Goal: Information Seeking & Learning: Learn about a topic

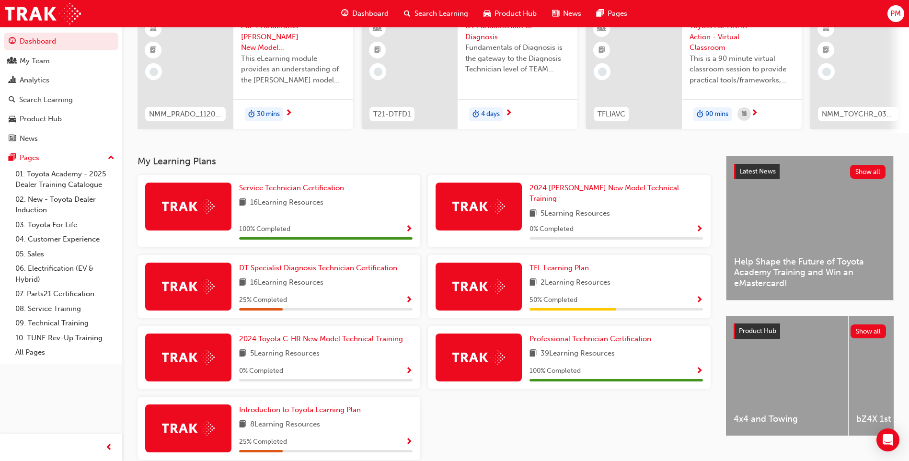
scroll to position [96, 0]
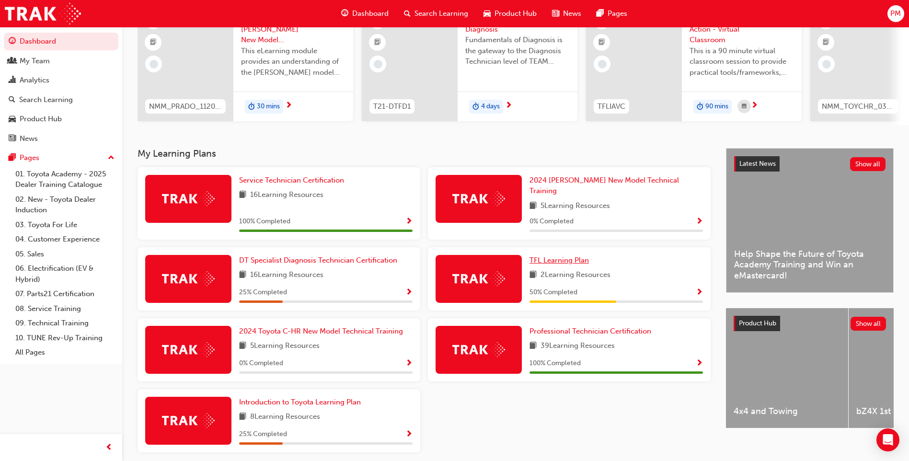
click at [575, 256] on span "TFL Learning Plan" at bounding box center [559, 260] width 59 height 9
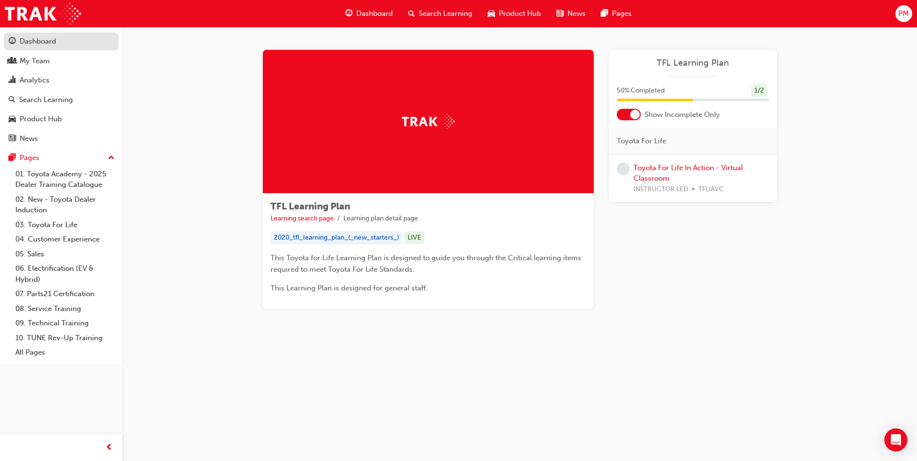
click at [51, 45] on div "Dashboard" at bounding box center [38, 41] width 36 height 11
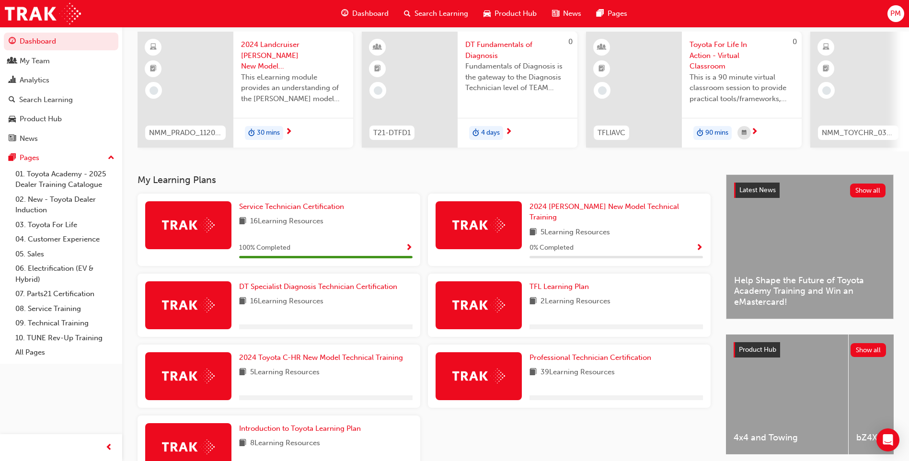
scroll to position [129, 0]
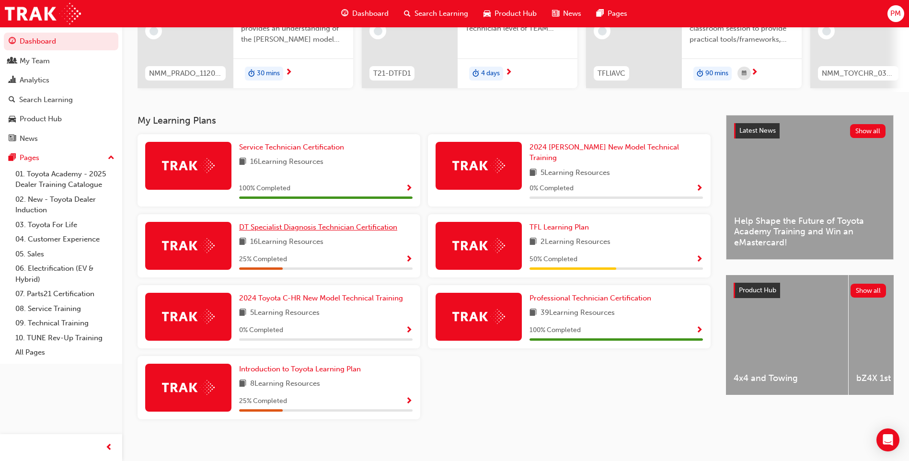
click at [293, 227] on link "DT Specialist Diagnosis Technician Certification" at bounding box center [320, 227] width 162 height 11
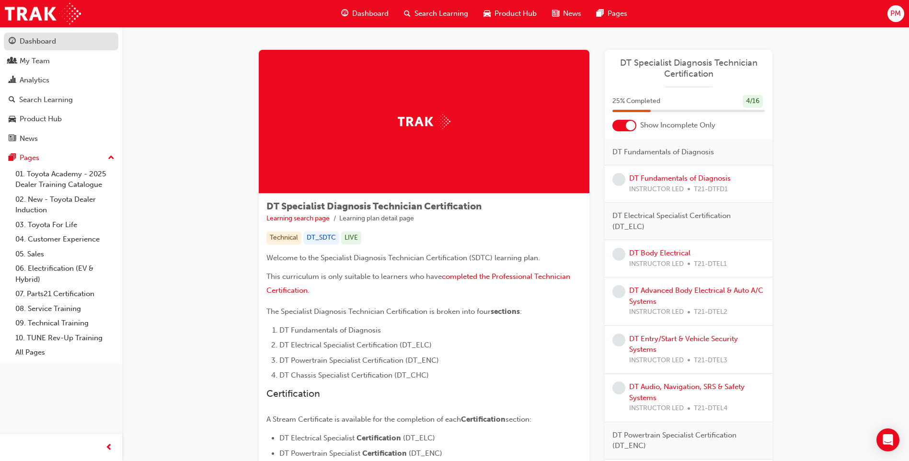
click at [49, 39] on div "Dashboard" at bounding box center [38, 41] width 36 height 11
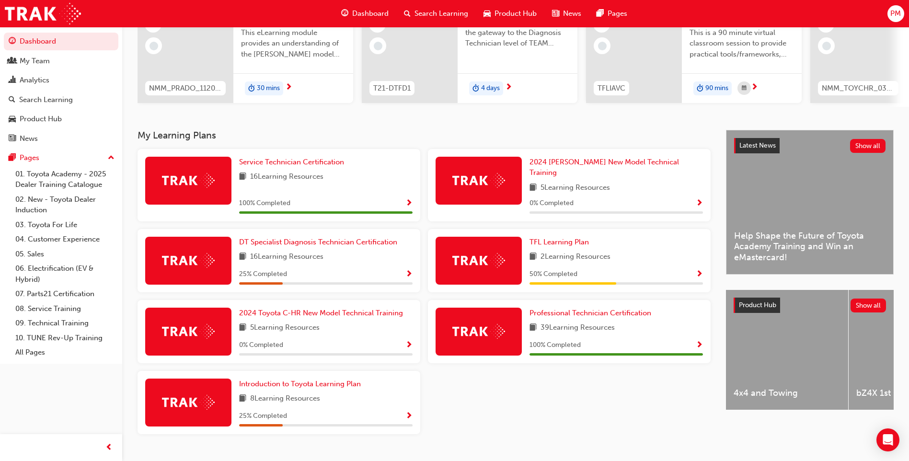
scroll to position [129, 0]
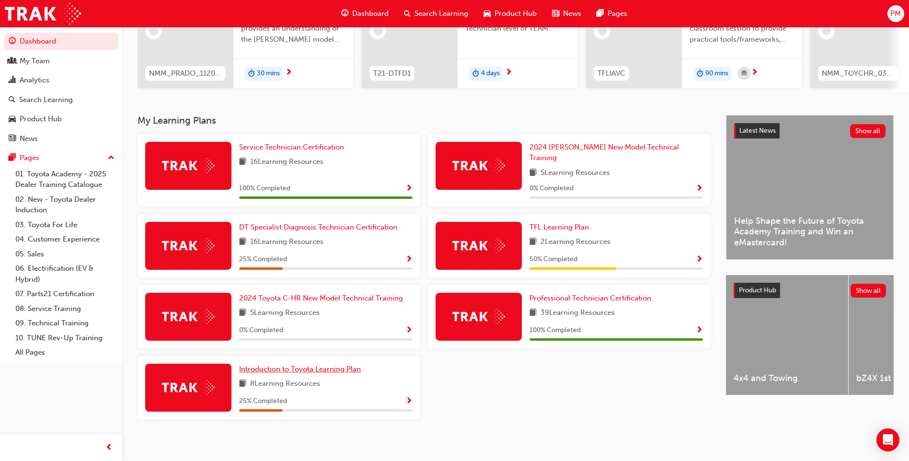
click at [277, 366] on span "Introduction to Toyota Learning Plan" at bounding box center [300, 369] width 122 height 9
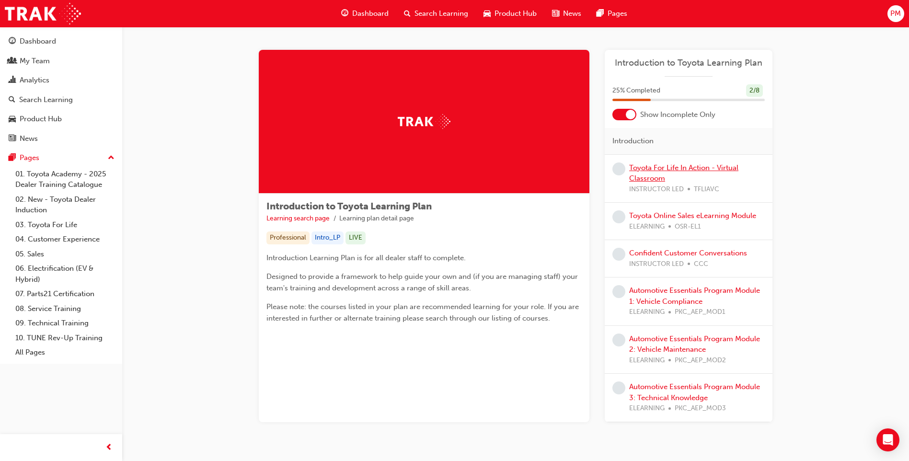
click at [641, 170] on link "Toyota For Life In Action - Virtual Classroom" at bounding box center [683, 173] width 109 height 20
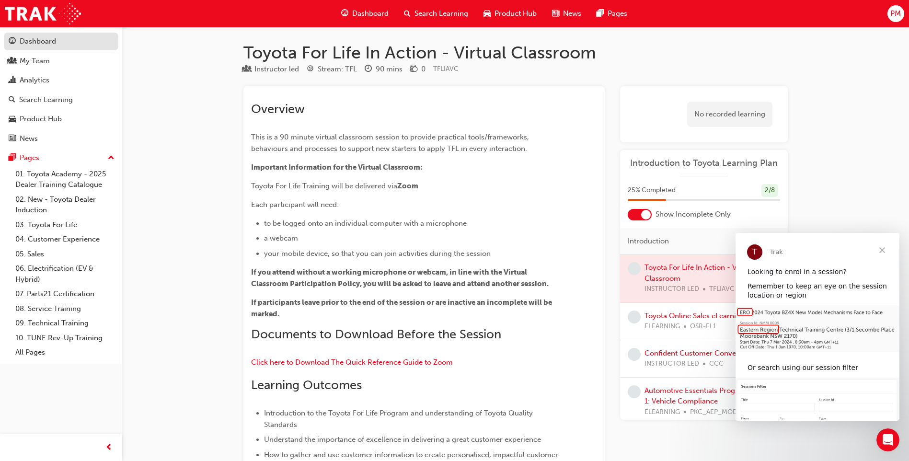
click at [49, 44] on div "Dashboard" at bounding box center [38, 41] width 36 height 11
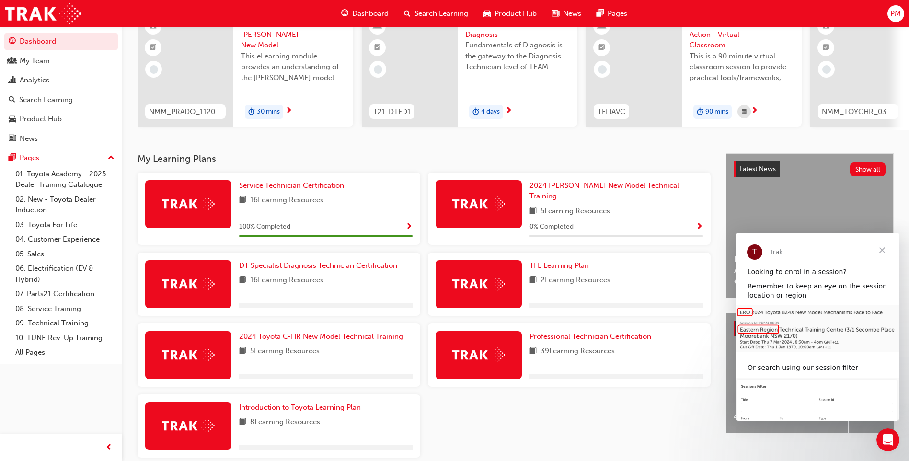
scroll to position [96, 0]
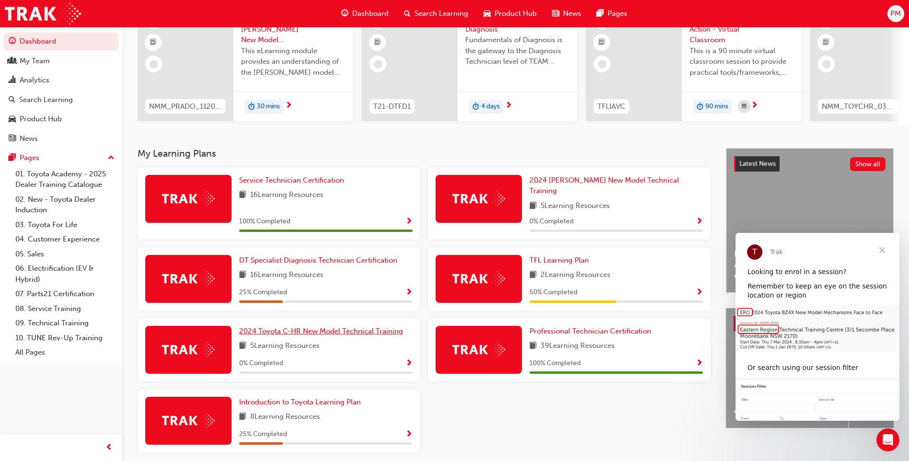
click at [280, 327] on span "2024 Toyota C-HR New Model Technical Training" at bounding box center [321, 331] width 164 height 9
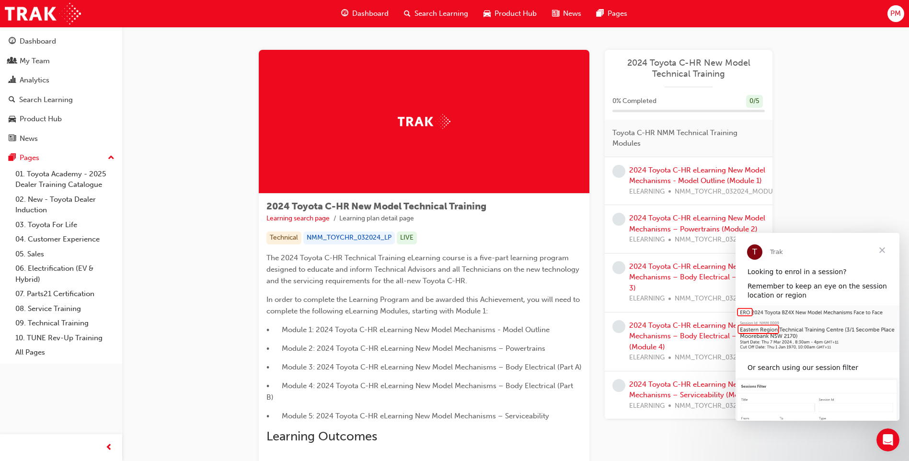
click at [670, 175] on div "2024 Toyota C-HR eLearning New Model Mechanisms - Model Outline (Module 1) ELEA…" at bounding box center [708, 181] width 158 height 33
click at [676, 171] on link "2024 Toyota C-HR eLearning New Model Mechanisms - Model Outline (Module 1)" at bounding box center [697, 176] width 136 height 20
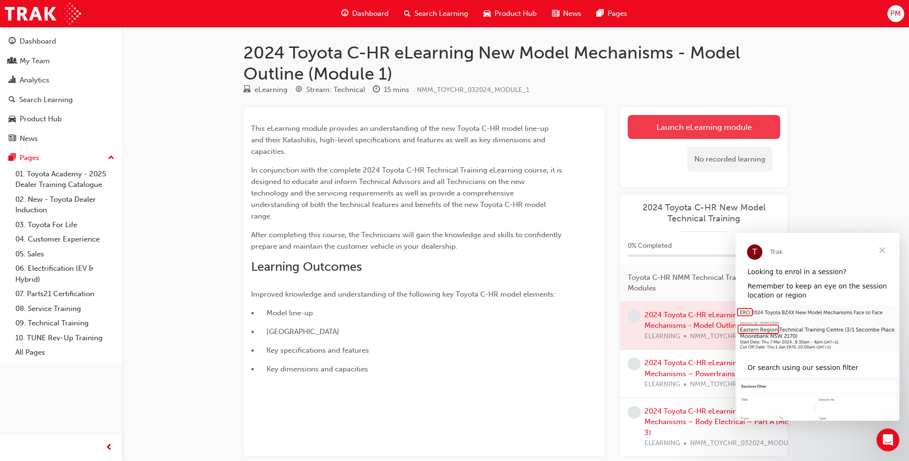
click at [692, 131] on link "Launch eLearning module" at bounding box center [704, 127] width 152 height 24
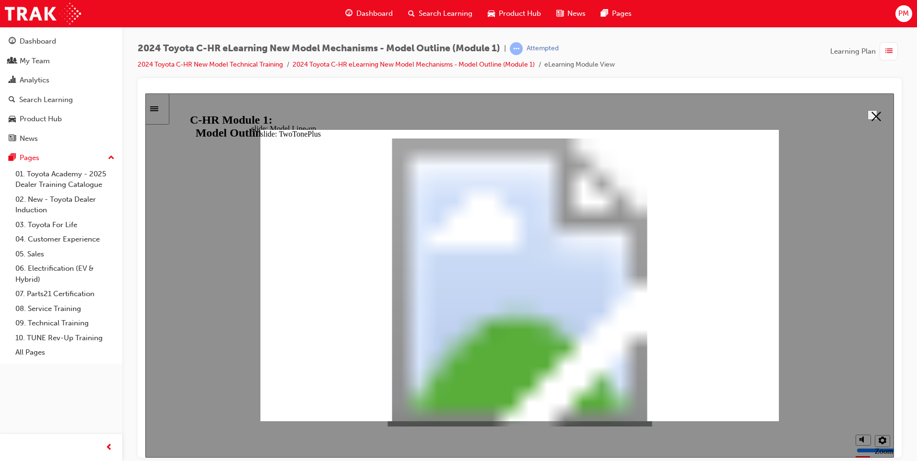
click at [874, 111] on icon "Close" at bounding box center [876, 116] width 10 height 10
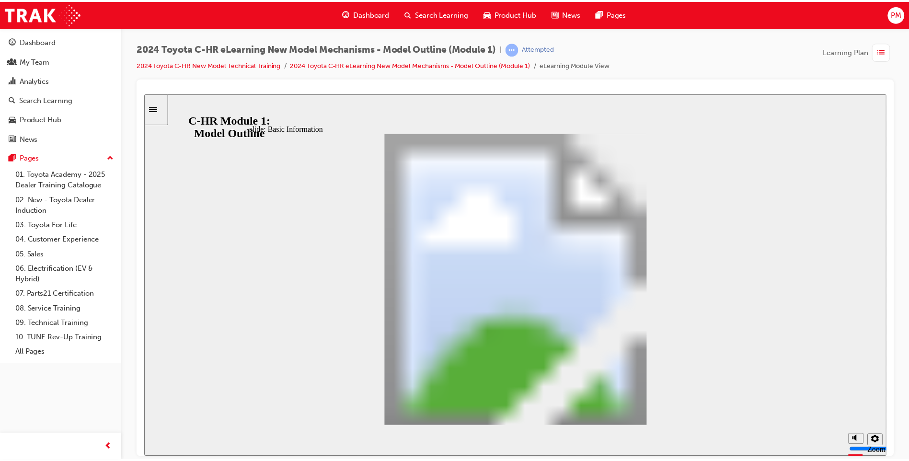
scroll to position [297, 0]
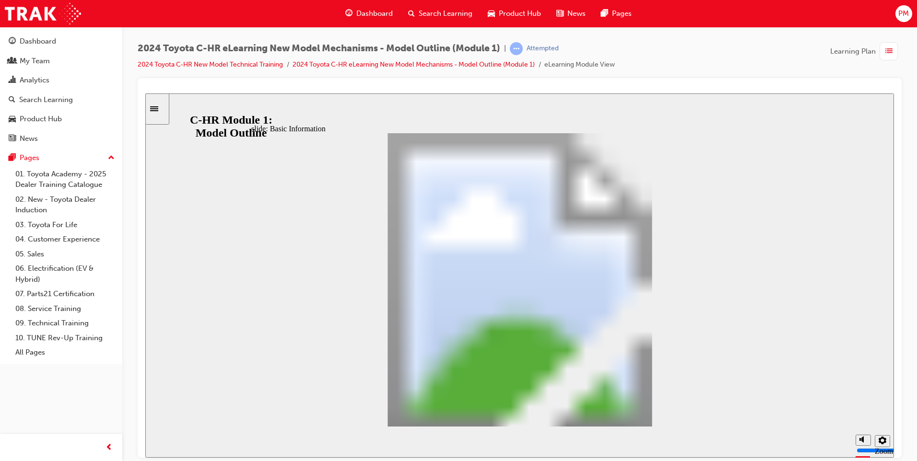
drag, startPoint x: 684, startPoint y: 272, endPoint x: 699, endPoint y: 399, distance: 128.0
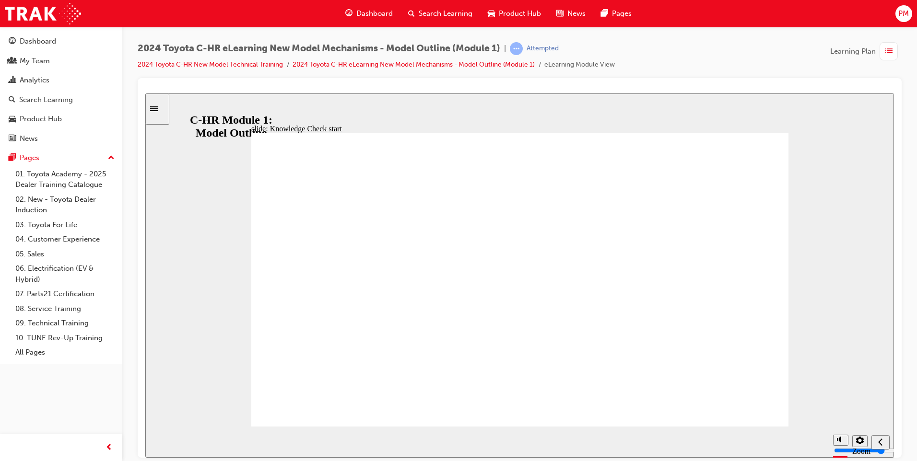
radio input "false"
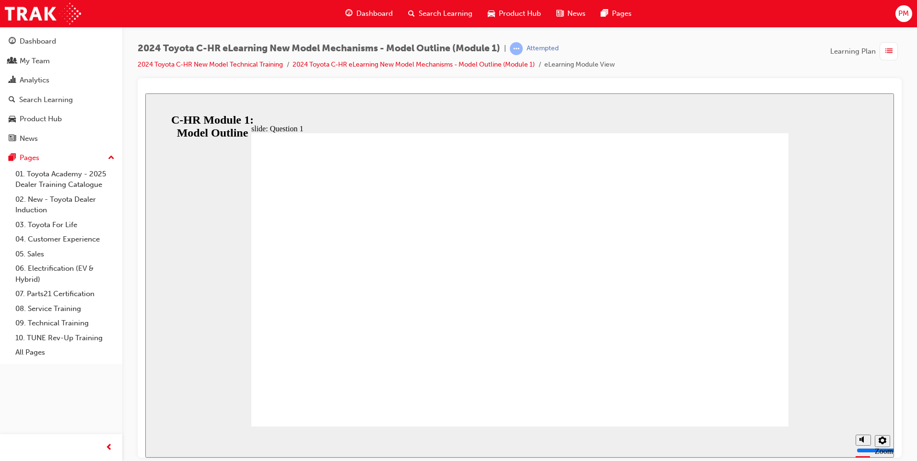
radio input "true"
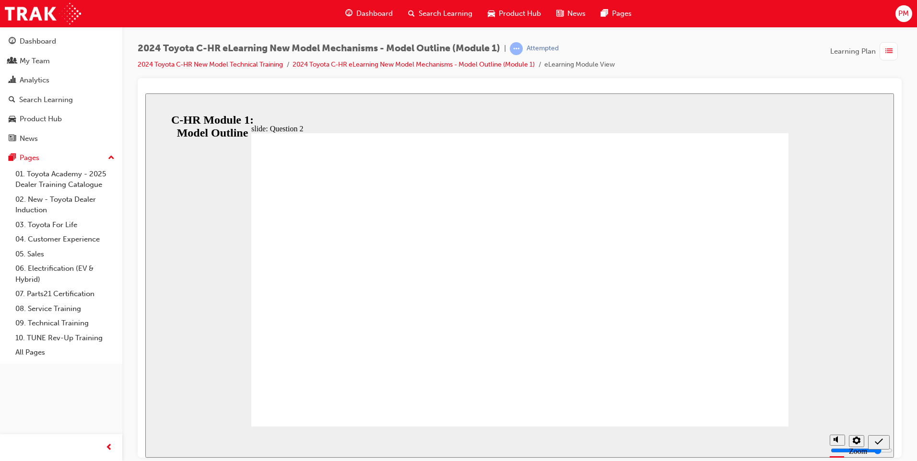
radio input "true"
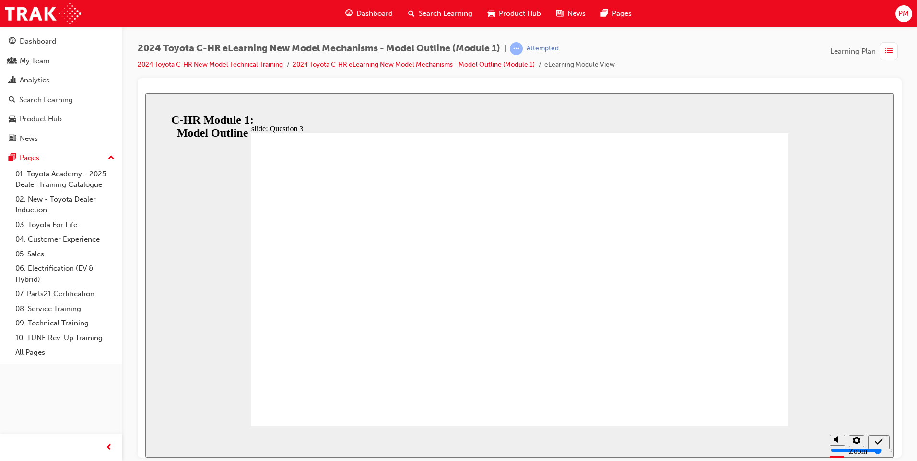
click at [881, 445] on icon "Previous (Ctrl+Alt+Comma)" at bounding box center [880, 441] width 4 height 7
click at [40, 46] on div "Dashboard" at bounding box center [38, 41] width 36 height 11
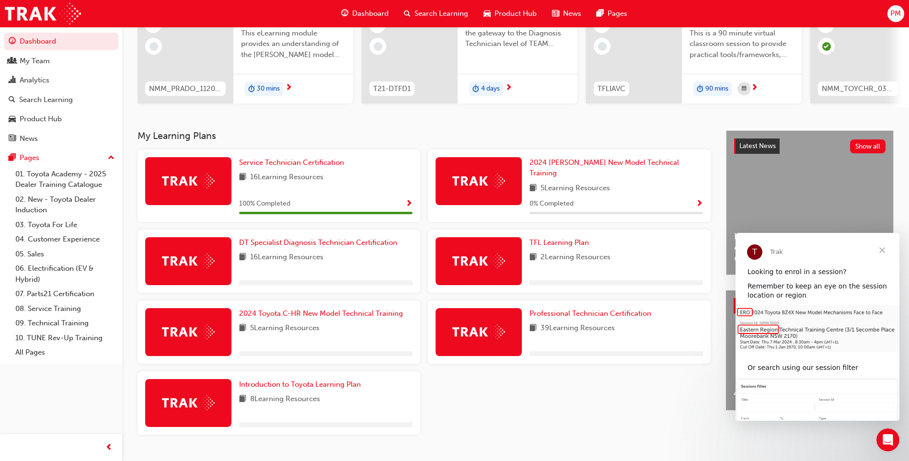
scroll to position [129, 0]
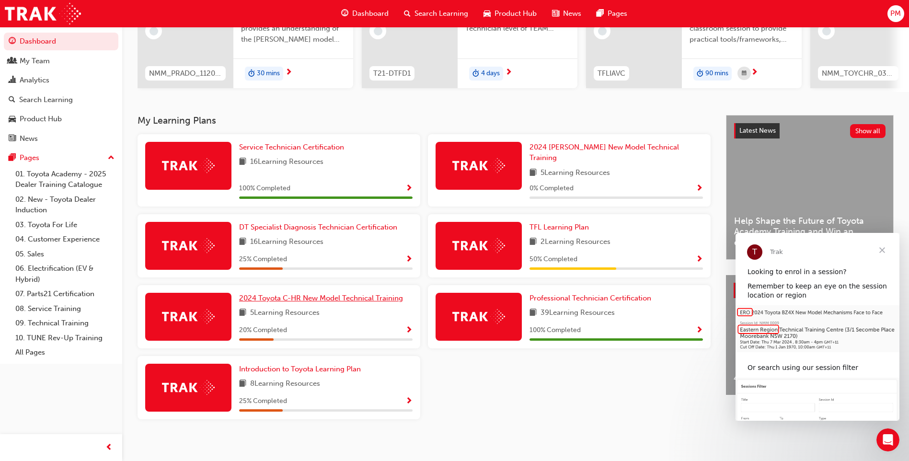
click at [282, 294] on span "2024 Toyota C-HR New Model Technical Training" at bounding box center [321, 298] width 164 height 9
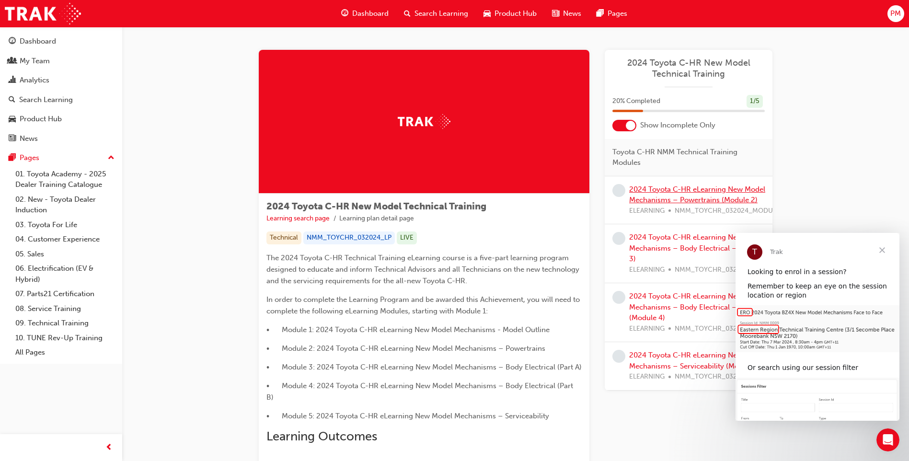
click at [672, 200] on link "2024 Toyota C-HR eLearning New Model Mechanisms – Powertrains (Module 2)" at bounding box center [697, 195] width 136 height 20
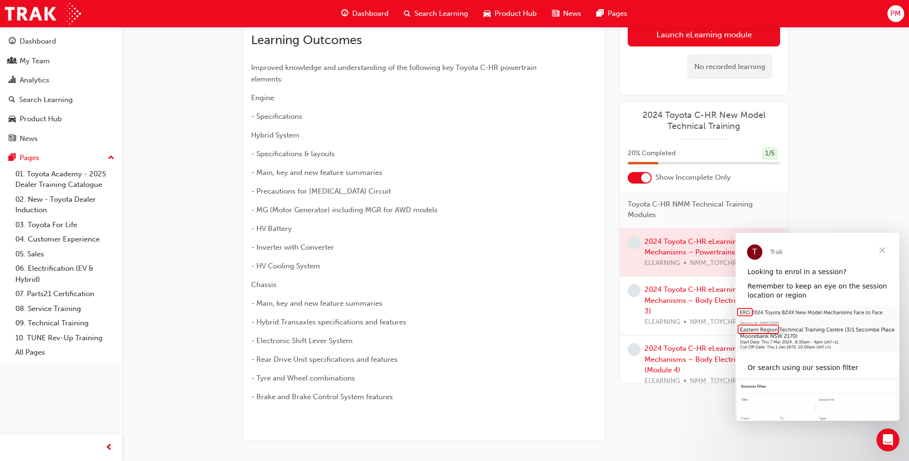
scroll to position [201, 0]
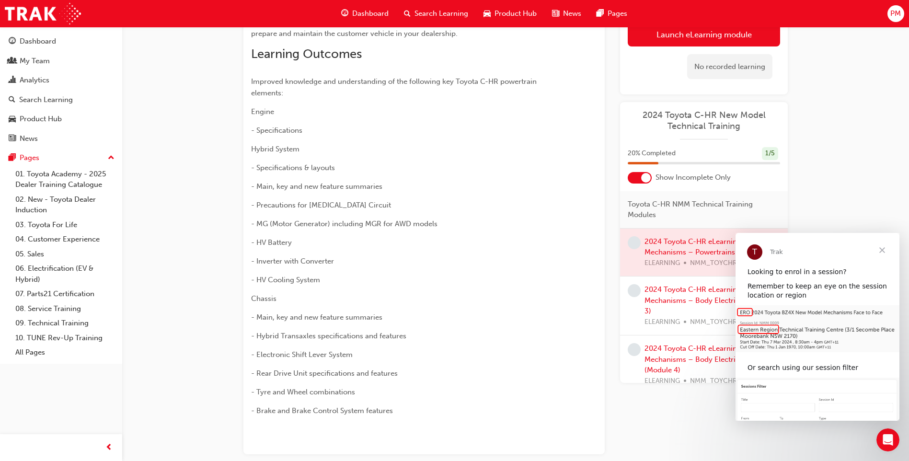
click at [882, 252] on span "Close" at bounding box center [882, 250] width 35 height 35
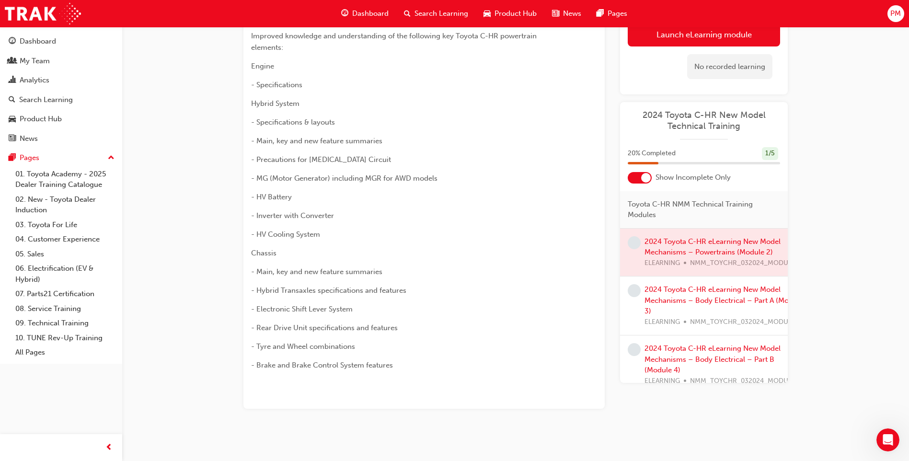
scroll to position [249, 0]
click at [309, 364] on span "- Brake and Brake Control System features" at bounding box center [322, 363] width 142 height 9
click at [320, 304] on span "- Electronic Shift Lever System" at bounding box center [302, 307] width 102 height 9
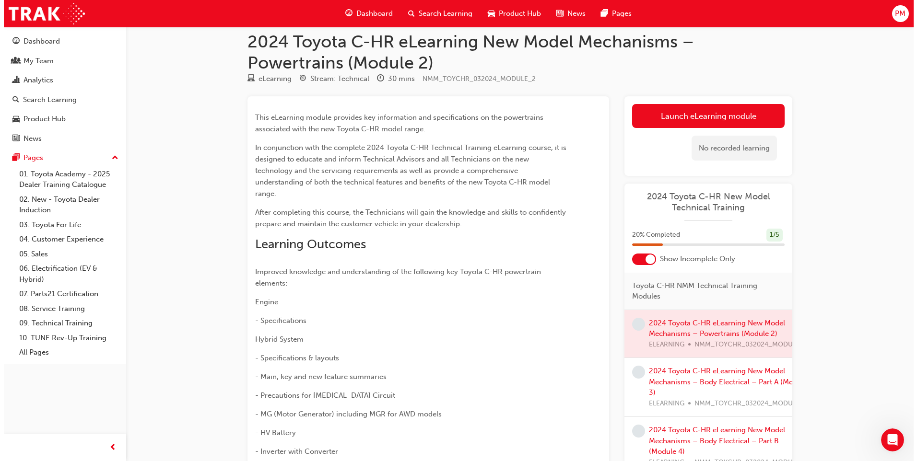
scroll to position [0, 0]
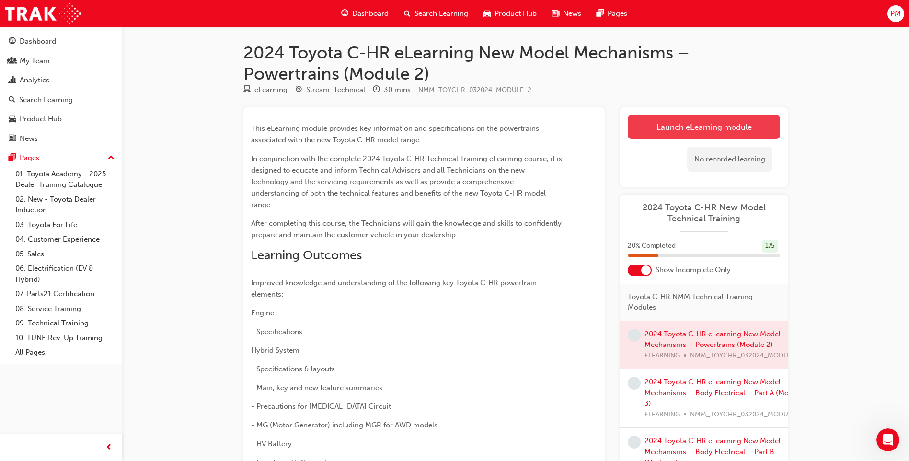
click at [669, 122] on link "Launch eLearning module" at bounding box center [704, 127] width 152 height 24
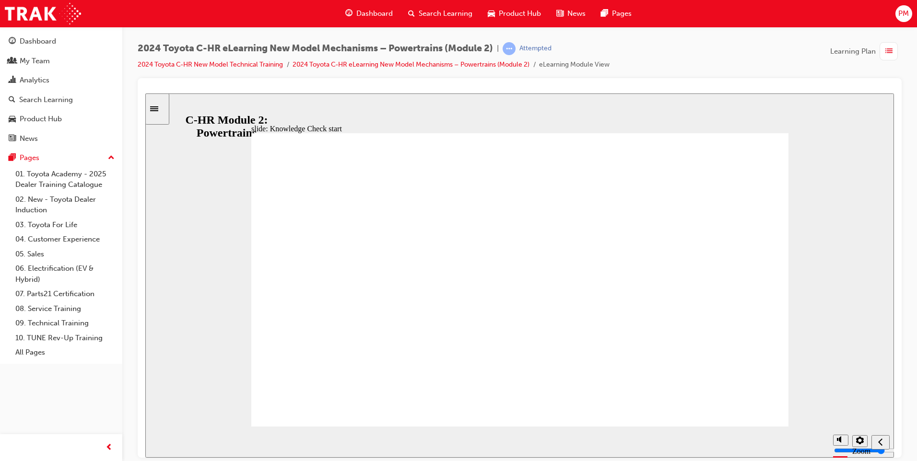
radio input "true"
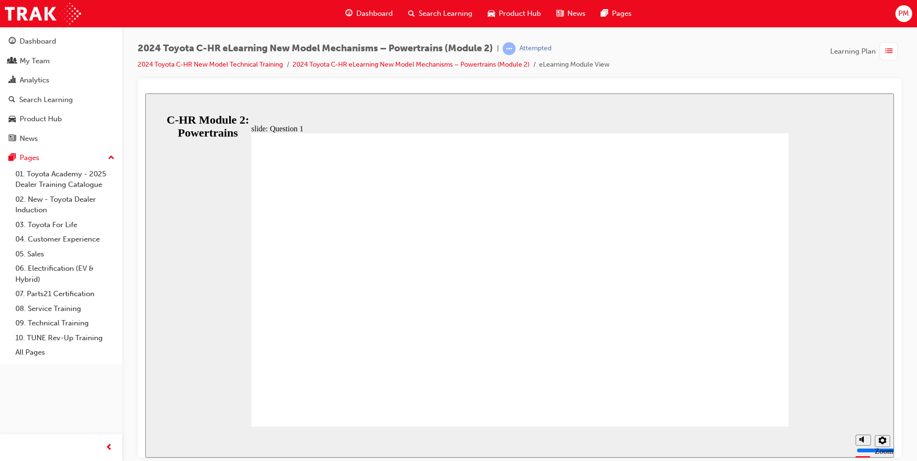
radio input "false"
radio input "true"
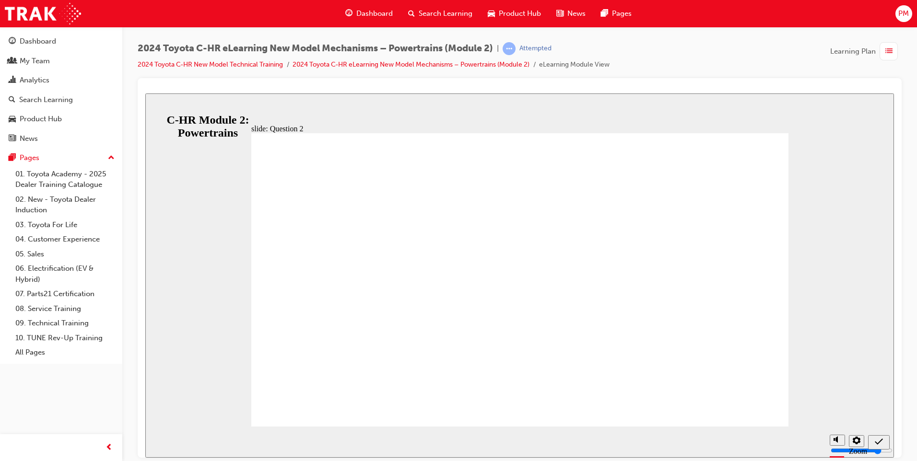
radio input "true"
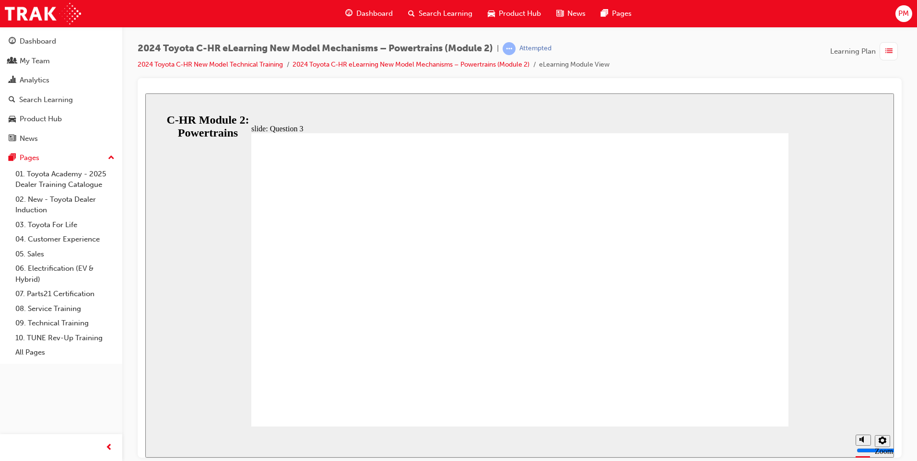
radio input "false"
radio input "true"
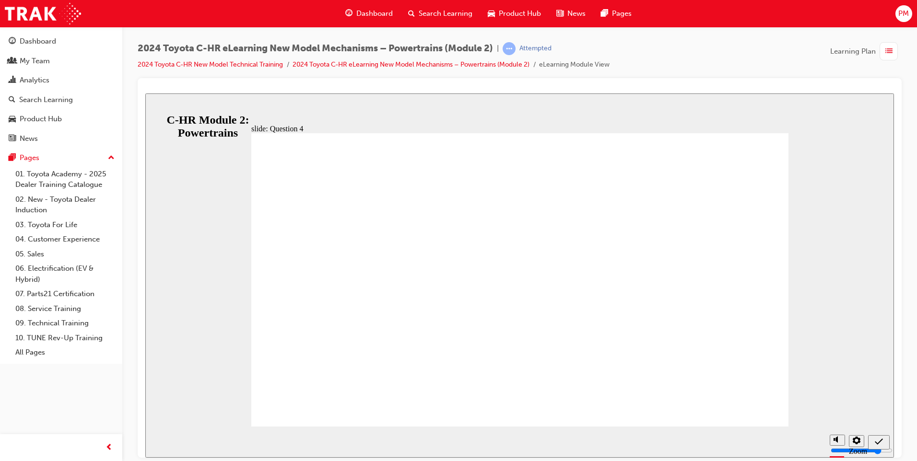
radio input "false"
radio input "true"
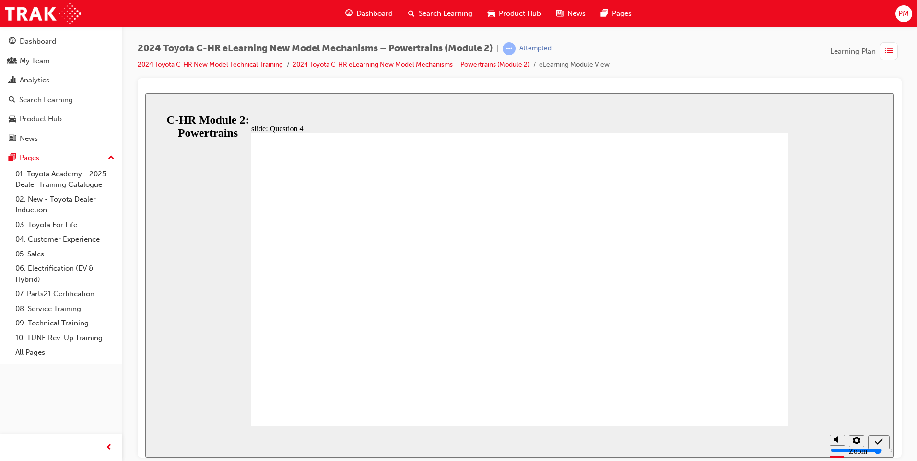
radio input "true"
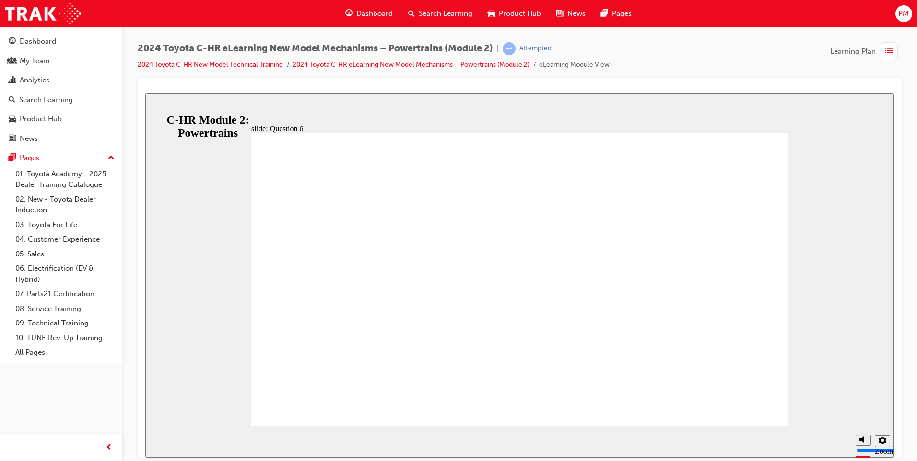
radio input "true"
click at [53, 45] on div "Dashboard" at bounding box center [38, 41] width 36 height 11
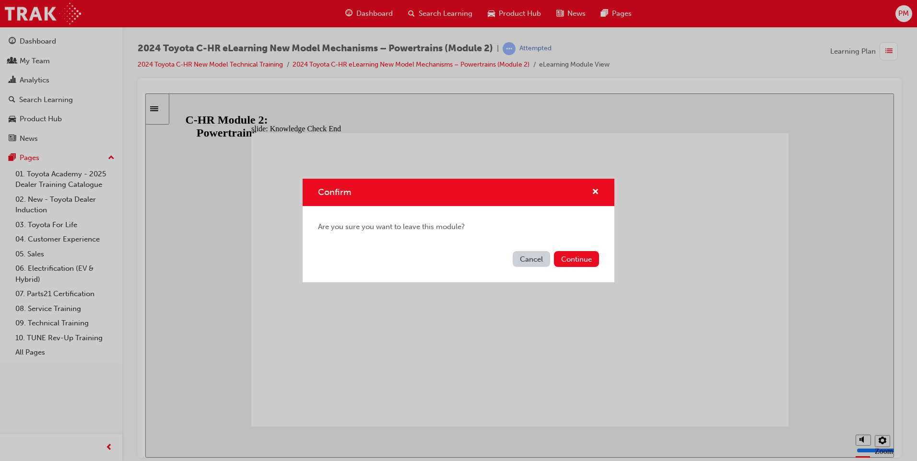
click at [525, 259] on button "Cancel" at bounding box center [531, 259] width 37 height 16
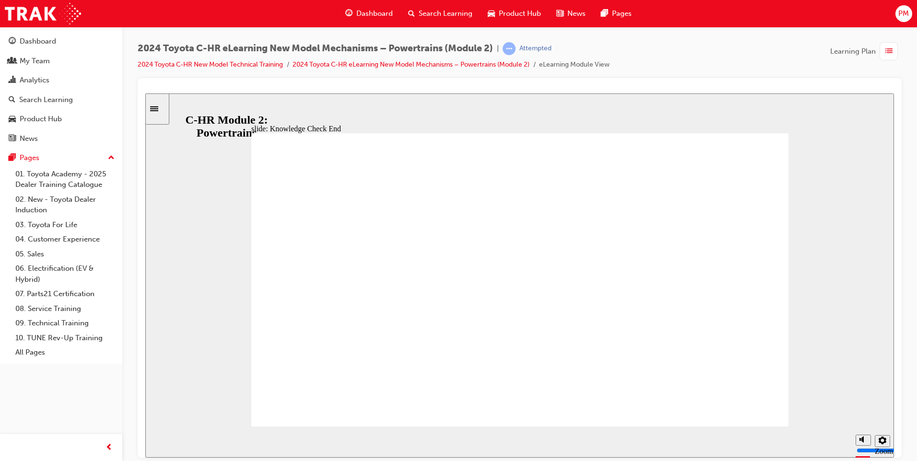
click at [890, 51] on span "list-icon" at bounding box center [888, 52] width 7 height 12
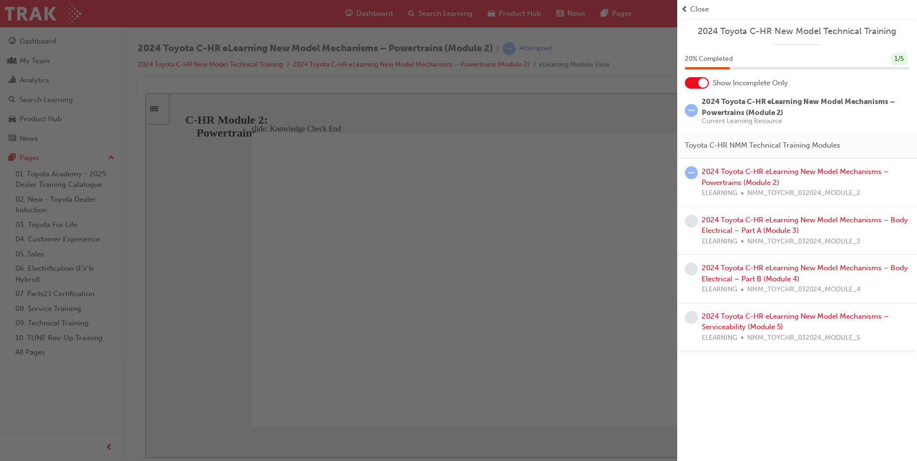
click at [755, 110] on span "2024 Toyota C-HR eLearning New Model Mechanisms – Powertrains (Module 2)" at bounding box center [797, 107] width 193 height 20
click at [743, 169] on link "2024 Toyota C-HR eLearning New Model Mechanisms – Powertrains (Module 2)" at bounding box center [794, 177] width 187 height 20
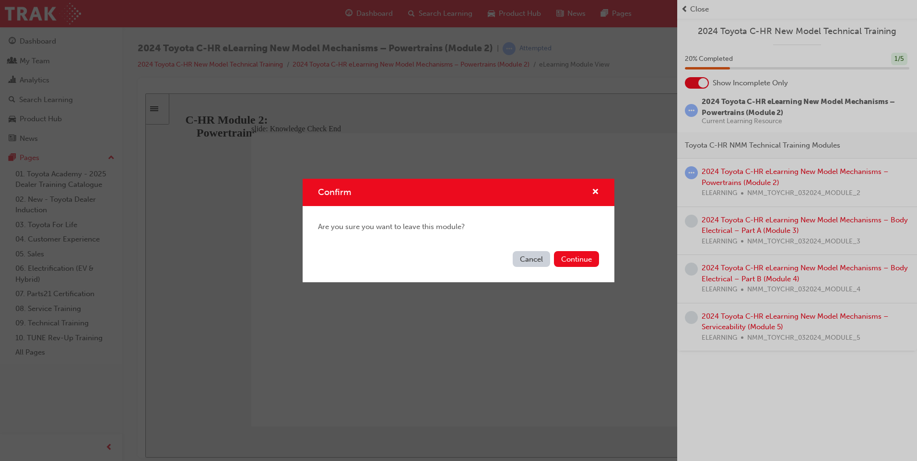
click at [753, 106] on div "Confirm Are you sure you want to leave this module? Cancel Continue" at bounding box center [458, 230] width 917 height 461
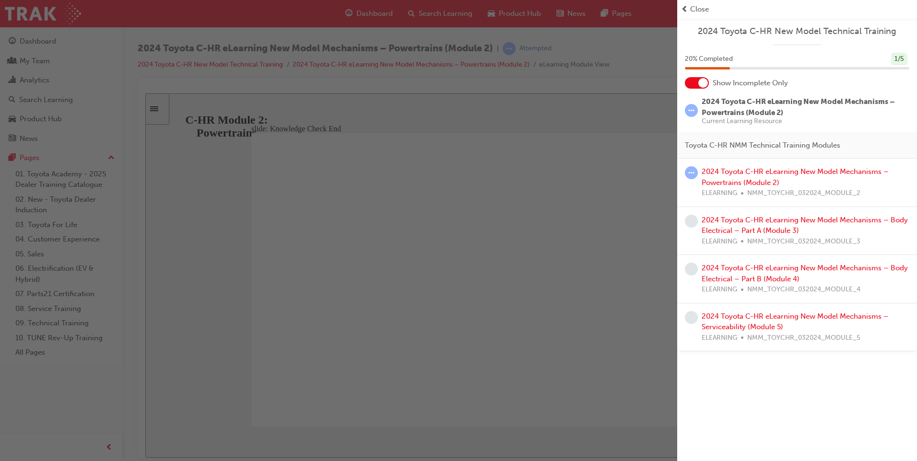
click at [694, 114] on span "learningRecordVerb_ATTEMPT-icon" at bounding box center [691, 110] width 13 height 13
click at [600, 235] on div "button" at bounding box center [338, 230] width 677 height 461
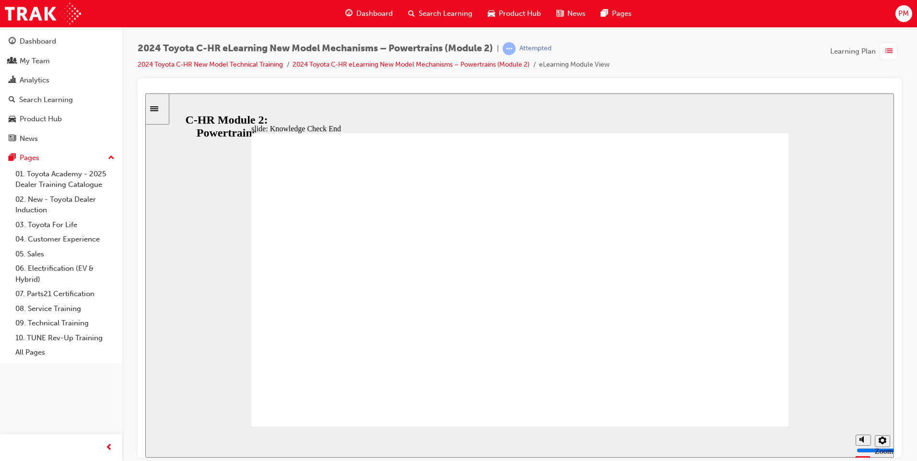
click at [889, 49] on span "list-icon" at bounding box center [888, 52] width 7 height 12
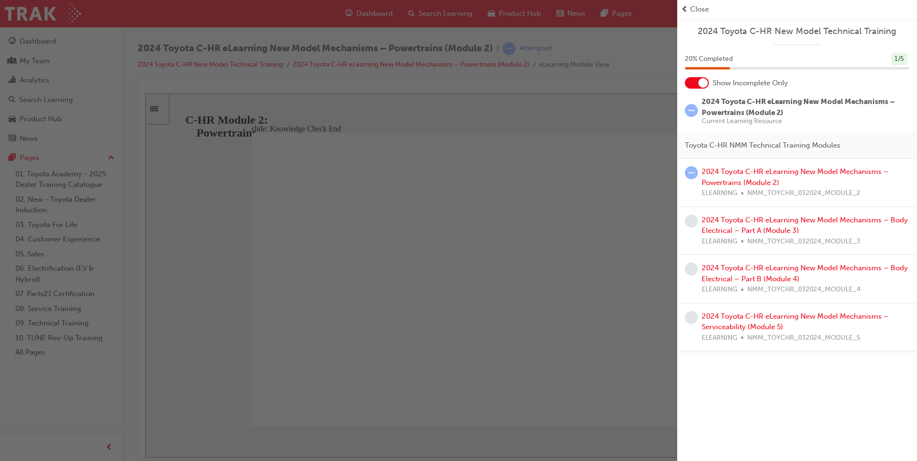
click at [706, 85] on div at bounding box center [703, 83] width 10 height 10
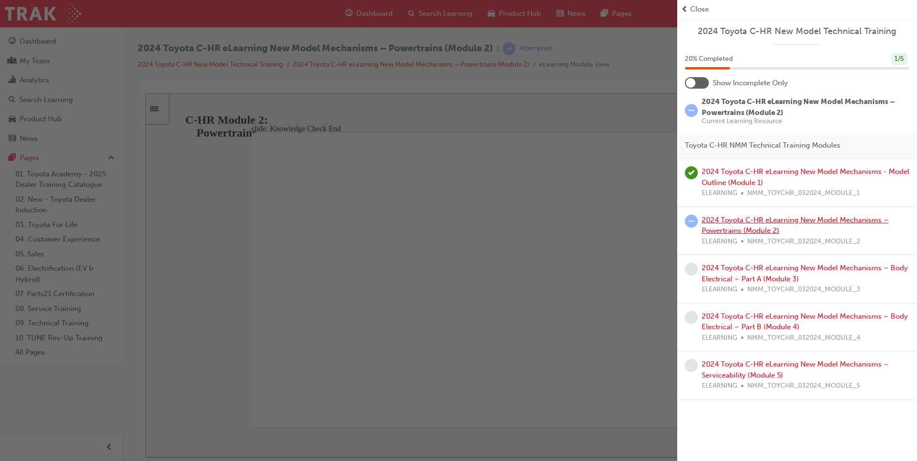
click at [737, 221] on link "2024 Toyota C-HR eLearning New Model Mechanisms – Powertrains (Module 2)" at bounding box center [794, 226] width 187 height 20
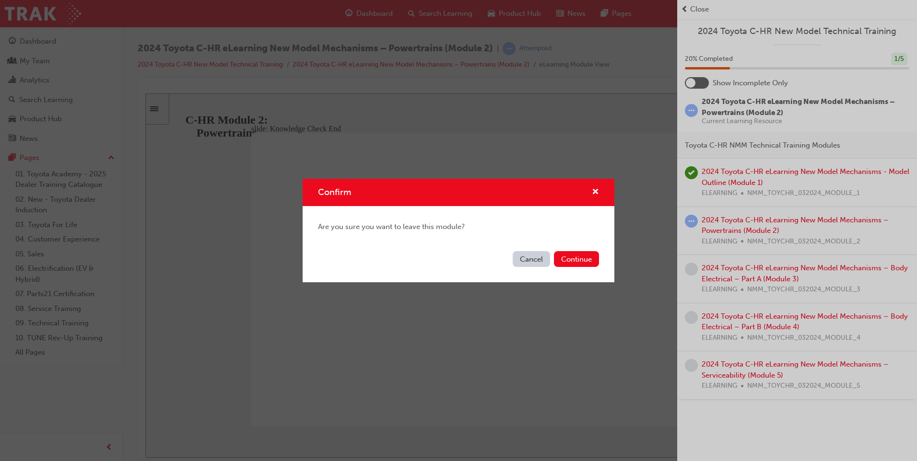
click at [750, 176] on div "Confirm Are you sure you want to leave this module? Cancel Continue" at bounding box center [458, 230] width 917 height 461
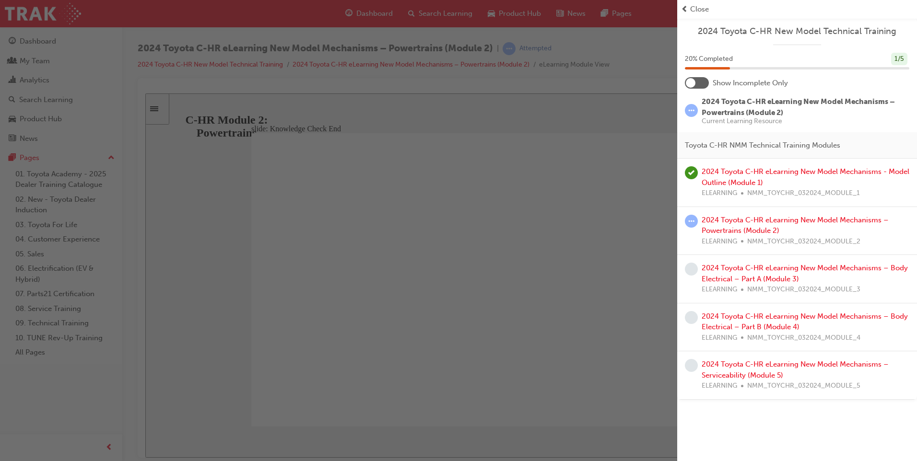
click at [750, 176] on div "2024 Toyota C-HR eLearning New Model Mechanisms - Model Outline (Module 1) ELEA…" at bounding box center [805, 182] width 208 height 33
click at [733, 182] on link "2024 Toyota C-HR eLearning New Model Mechanisms - Model Outline (Module 1)" at bounding box center [805, 177] width 208 height 20
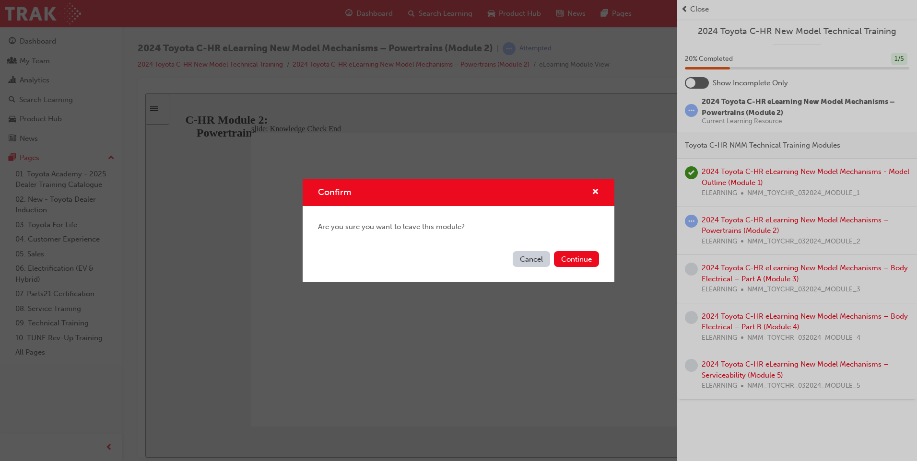
click at [528, 259] on button "Cancel" at bounding box center [531, 259] width 37 height 16
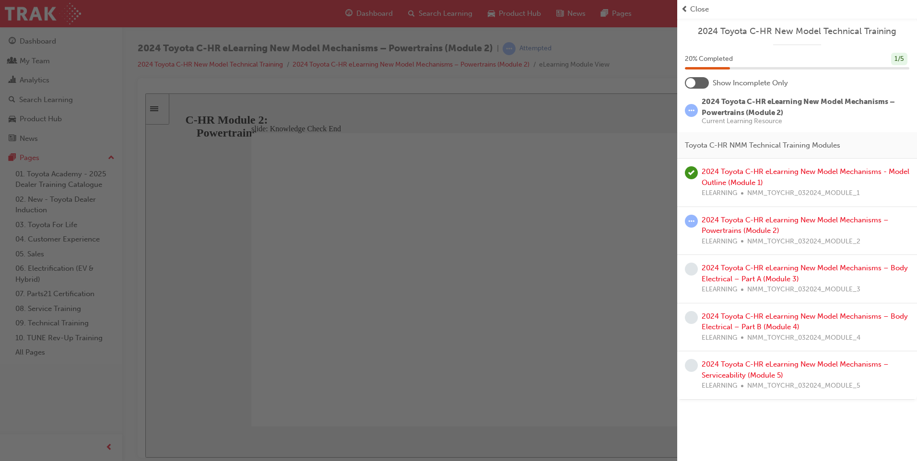
click at [749, 104] on span "2024 Toyota C-HR eLearning New Model Mechanisms – Powertrains (Module 2)" at bounding box center [797, 107] width 193 height 20
click at [725, 108] on span "2024 Toyota C-HR eLearning New Model Mechanisms – Powertrains (Module 2)" at bounding box center [797, 107] width 193 height 20
click at [728, 105] on span "2024 Toyota C-HR eLearning New Model Mechanisms – Powertrains (Module 2)" at bounding box center [797, 107] width 193 height 20
click at [690, 113] on span "learningRecordVerb_ATTEMPT-icon" at bounding box center [691, 110] width 13 height 13
click at [691, 109] on span "learningRecordVerb_ATTEMPT-icon" at bounding box center [691, 110] width 13 height 13
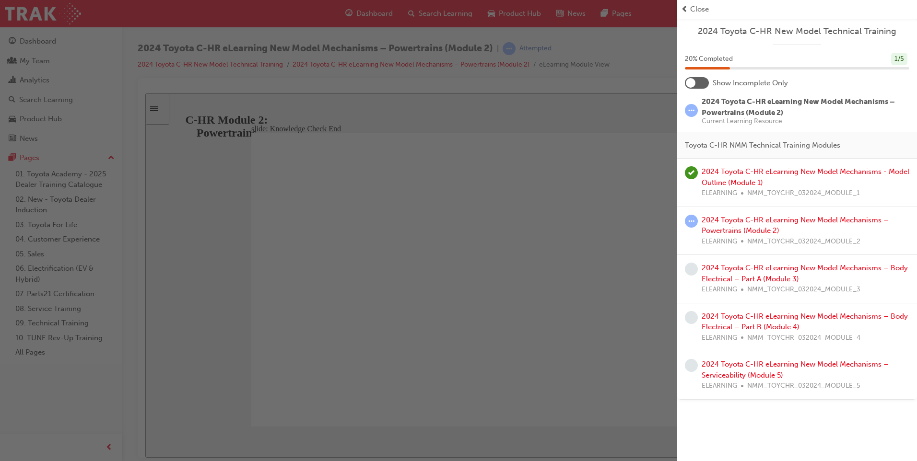
click at [844, 143] on div "Toyota C-HR NMM Technical Training Modules" at bounding box center [797, 145] width 240 height 27
click at [782, 144] on span "Toyota C-HR NMM Technical Training Modules" at bounding box center [762, 145] width 155 height 11
click at [698, 88] on div at bounding box center [697, 83] width 24 height 12
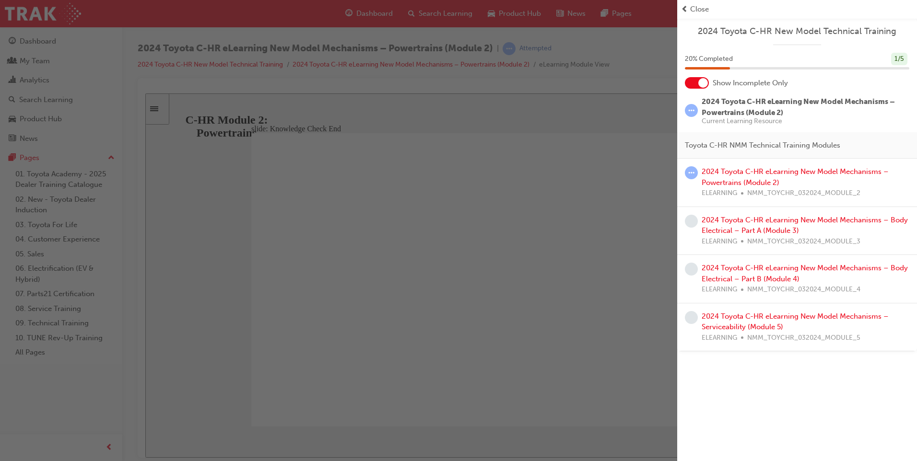
click at [688, 170] on span "learningRecordVerb_ATTEMPT-icon" at bounding box center [691, 172] width 13 height 13
click at [723, 171] on link "2024 Toyota C-HR eLearning New Model Mechanisms – Powertrains (Module 2)" at bounding box center [794, 177] width 187 height 20
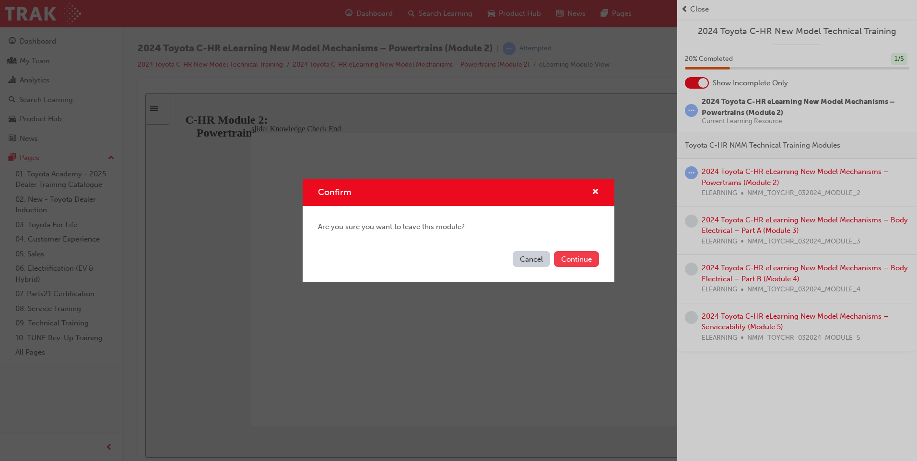
click at [558, 260] on button "Continue" at bounding box center [576, 259] width 45 height 16
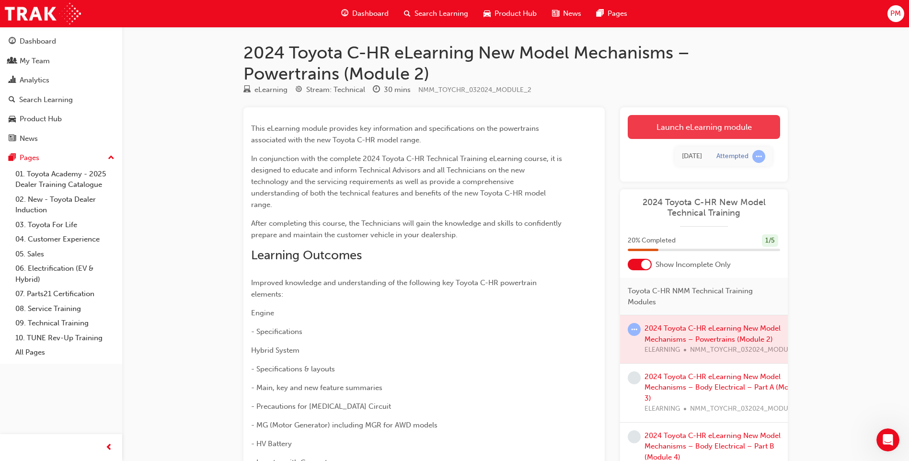
click at [670, 130] on link "Launch eLearning module" at bounding box center [704, 127] width 152 height 24
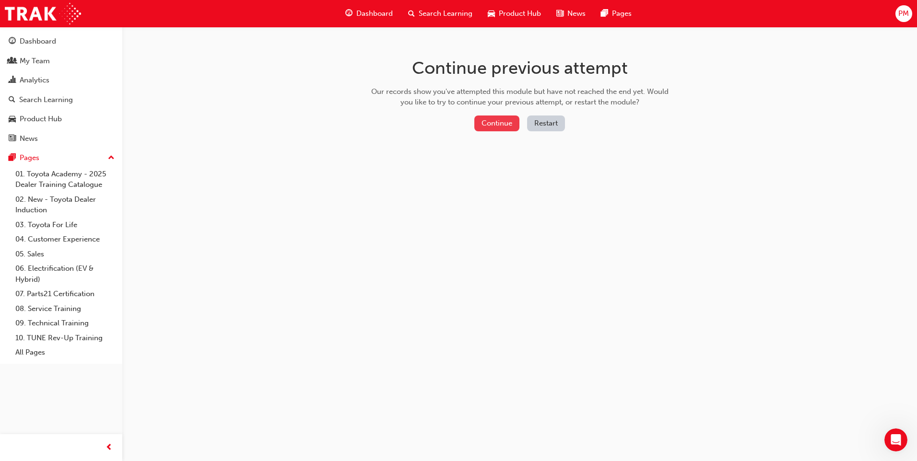
click at [502, 124] on button "Continue" at bounding box center [496, 124] width 45 height 16
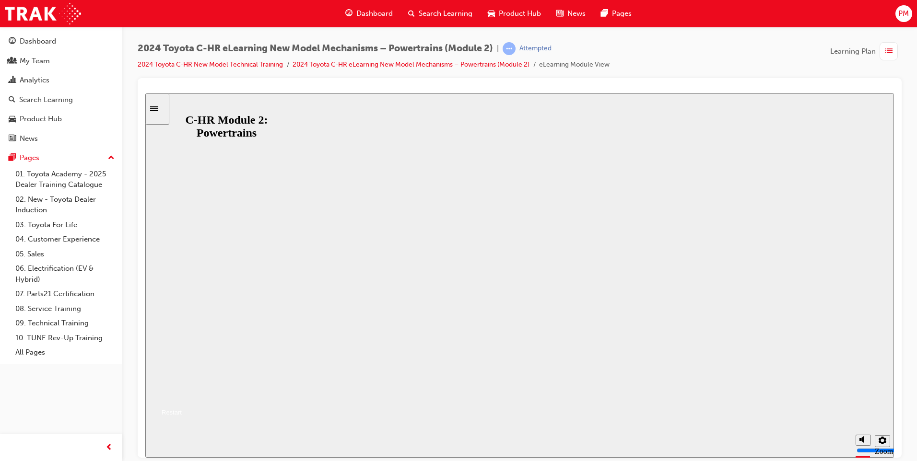
click at [182, 395] on button "Resume" at bounding box center [163, 401] width 36 height 12
